Goal: Transaction & Acquisition: Purchase product/service

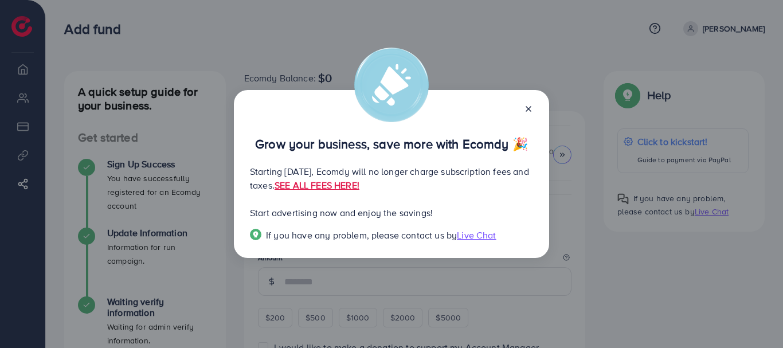
click at [529, 109] on line at bounding box center [528, 109] width 5 height 5
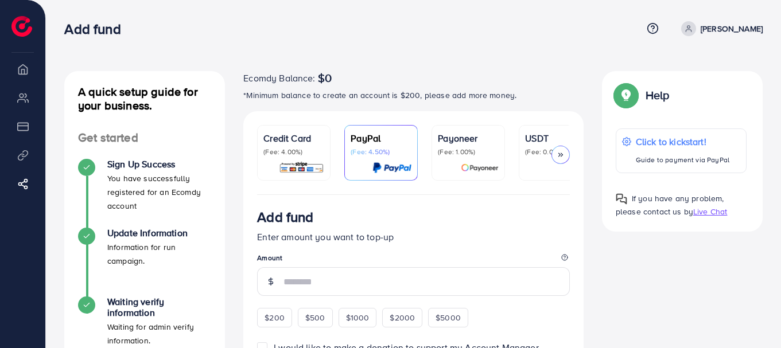
click at [528, 107] on div "Ecomdy Balance: $0 *Minimum balance to create an account is $200, please add mo…" at bounding box center [413, 91] width 340 height 40
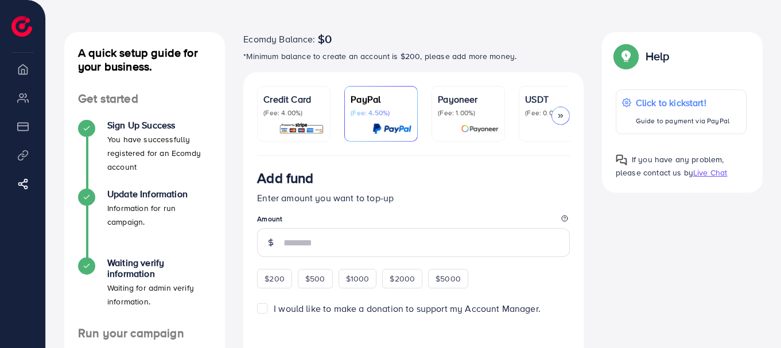
scroll to position [57, 0]
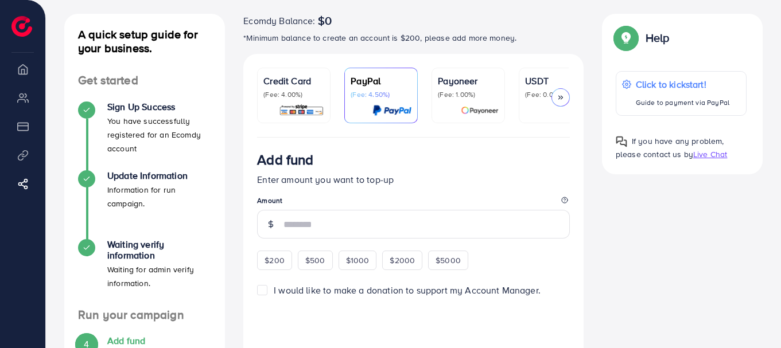
click at [309, 102] on div "Credit Card (Fee: 4.00%)" at bounding box center [293, 95] width 61 height 43
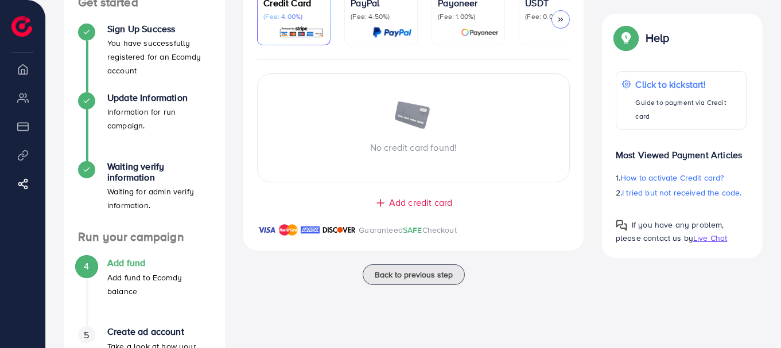
scroll to position [115, 0]
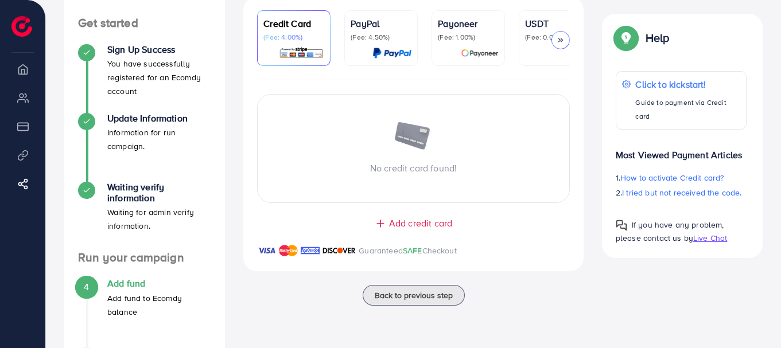
click at [424, 224] on span "Add credit card" at bounding box center [420, 223] width 63 height 13
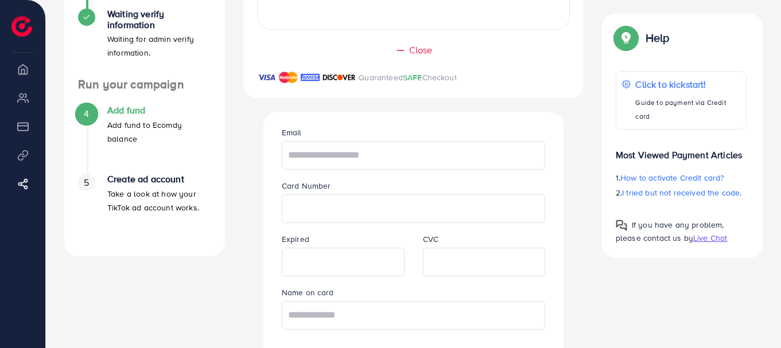
scroll to position [344, 0]
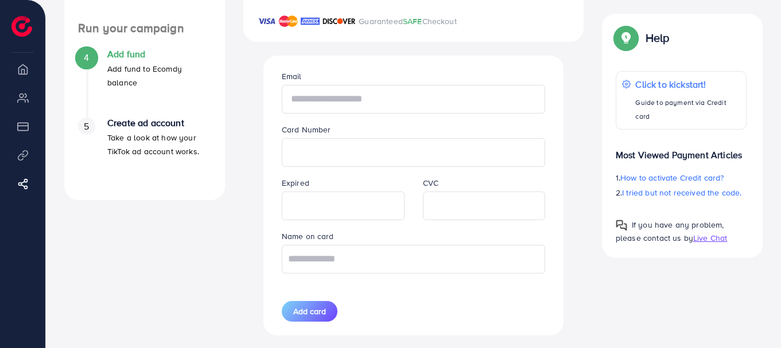
click at [368, 104] on input "text" at bounding box center [414, 99] width 264 height 29
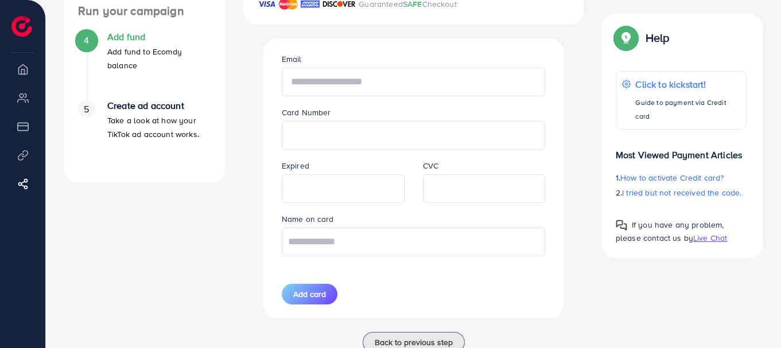
scroll to position [368, 0]
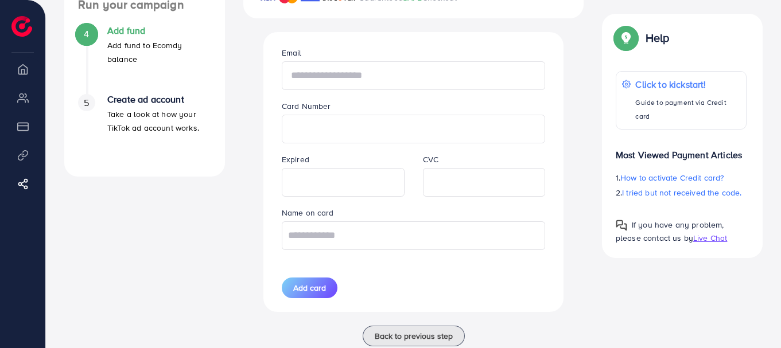
click at [354, 80] on input "text" at bounding box center [414, 75] width 264 height 29
type input "**********"
click at [349, 239] on input "text" at bounding box center [414, 235] width 264 height 29
type input "**********"
click at [316, 288] on span "Add card" at bounding box center [309, 287] width 33 height 11
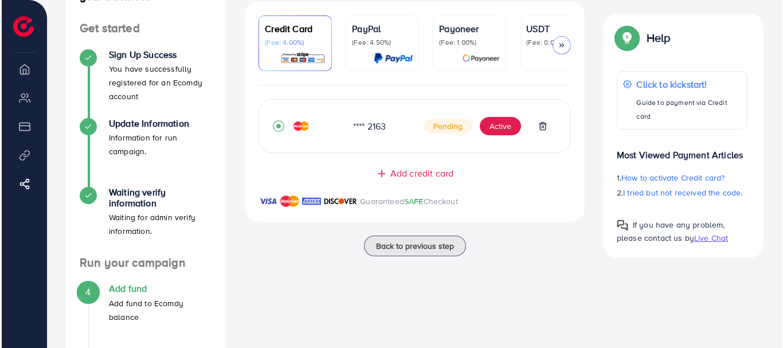
scroll to position [95, 0]
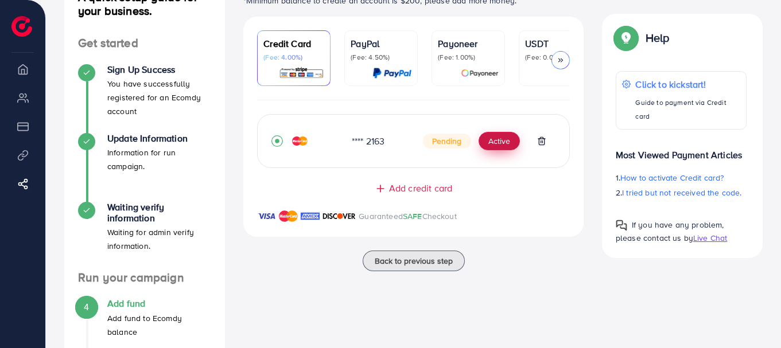
click at [496, 147] on button "Active" at bounding box center [498, 141] width 41 height 18
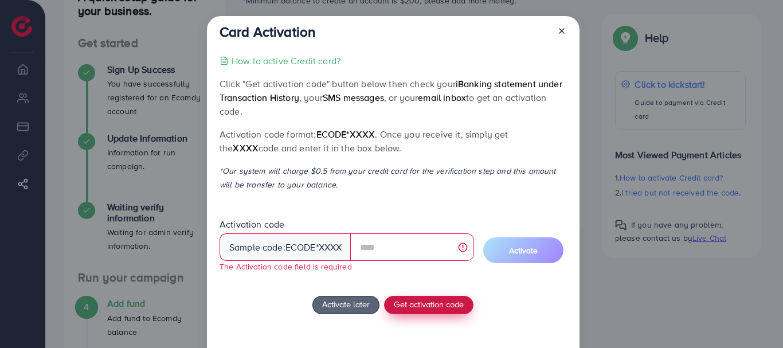
click at [439, 291] on div "How to active Credit card? Click "Get activation code" button below then check …" at bounding box center [393, 216] width 347 height 324
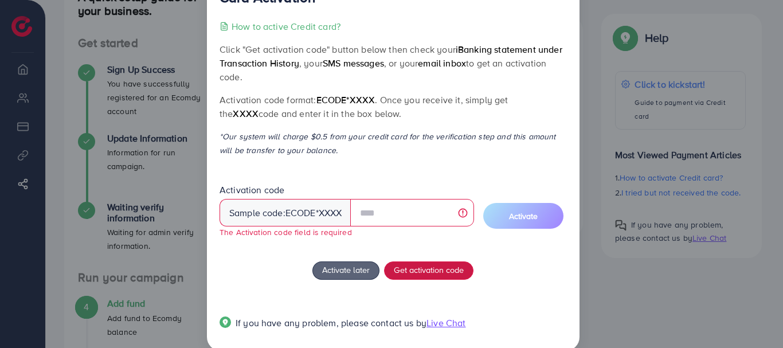
scroll to position [53, 0]
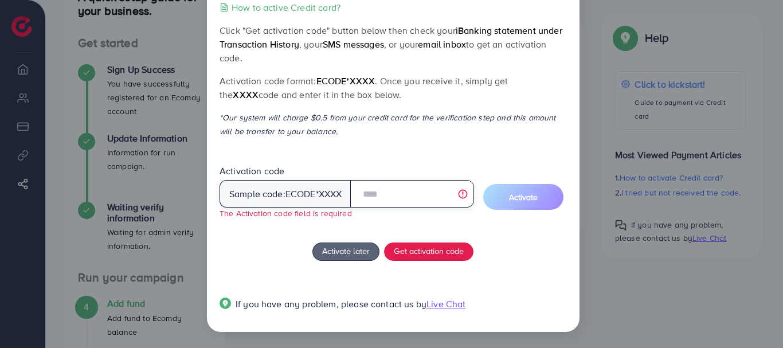
click at [379, 184] on input "text" at bounding box center [411, 194] width 123 height 28
click at [383, 196] on input "text" at bounding box center [411, 194] width 123 height 28
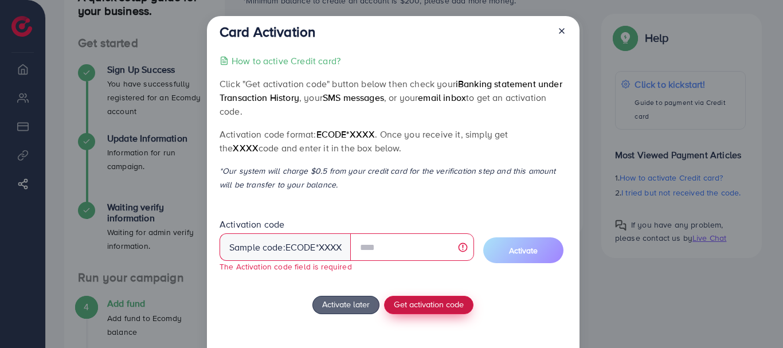
click at [420, 302] on span "Get activation code" at bounding box center [429, 304] width 70 height 12
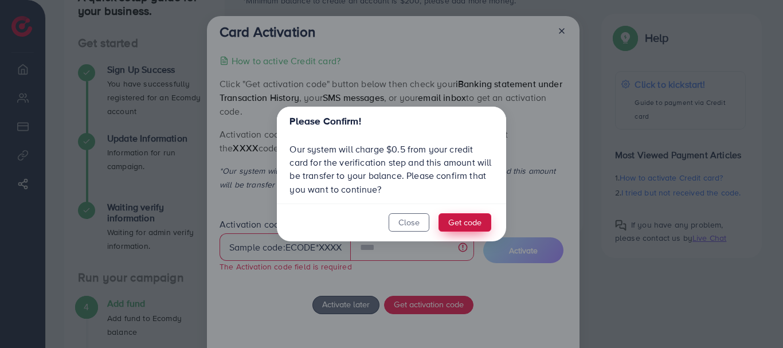
click at [461, 224] on button "Get code" at bounding box center [465, 222] width 53 height 18
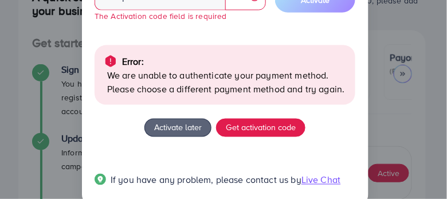
scroll to position [275, 0]
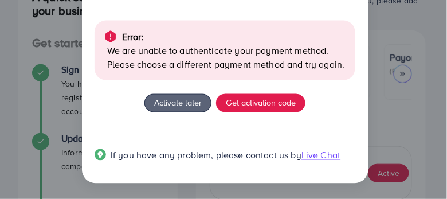
click at [398, 126] on div "Card Activation How to active Credit card? Click "Get activation code" button b…" at bounding box center [223, 99] width 447 height 199
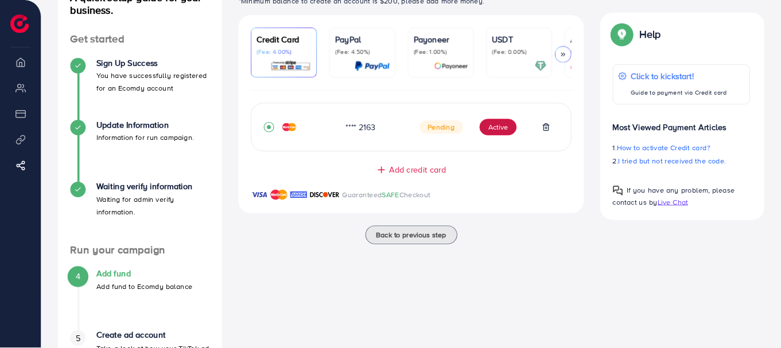
scroll to position [95, 0]
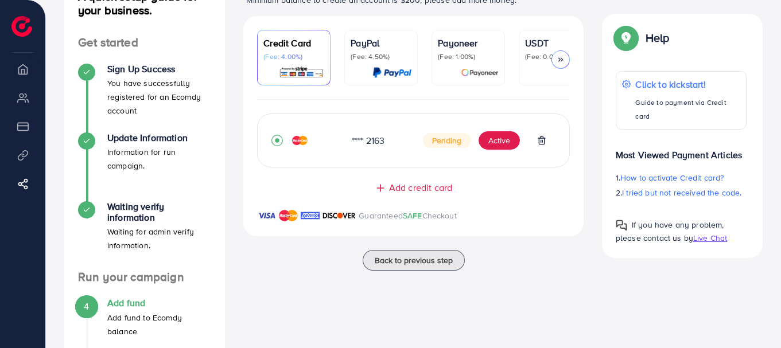
drag, startPoint x: 395, startPoint y: 0, endPoint x: 511, endPoint y: 287, distance: 310.0
click at [511, 287] on div "Ecomdy Balance: $0 *Minimum balance to create an account is $200, please add mo…" at bounding box center [413, 212] width 358 height 473
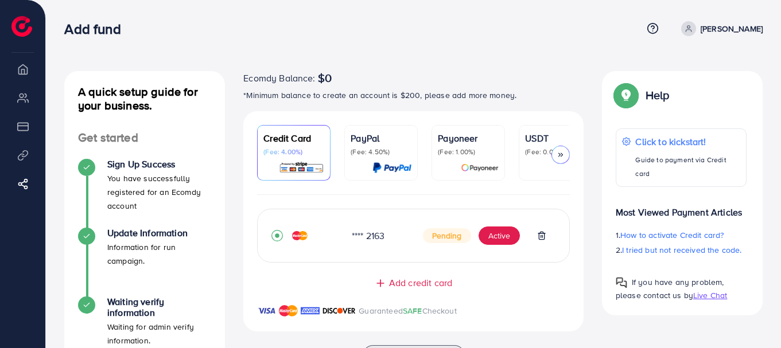
click at [719, 31] on link "[PERSON_NAME]" at bounding box center [719, 28] width 86 height 15
click at [692, 31] on icon at bounding box center [688, 29] width 8 height 8
